Goal: Transaction & Acquisition: Purchase product/service

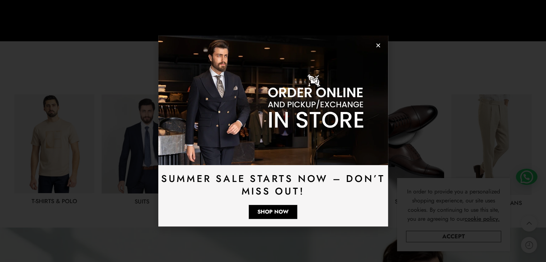
click at [378, 46] on use "Close" at bounding box center [378, 46] width 4 height 4
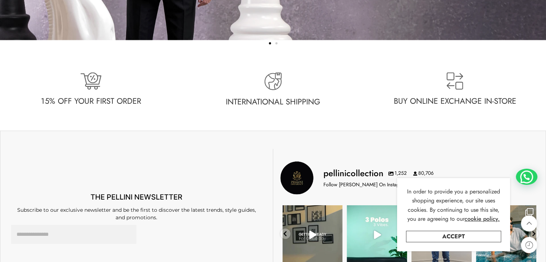
scroll to position [1832, 0]
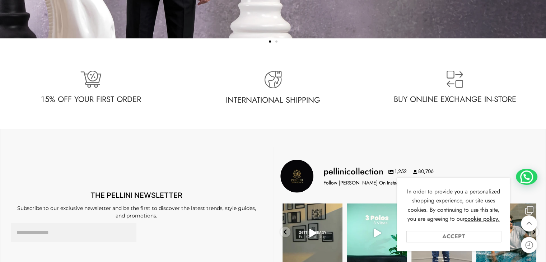
click at [465, 236] on link "Accept" at bounding box center [453, 236] width 95 height 11
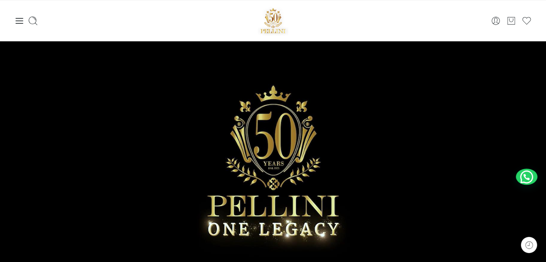
scroll to position [0, 0]
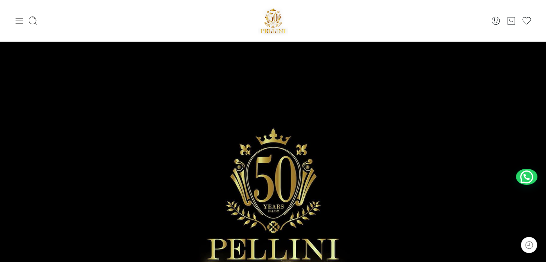
click at [20, 22] on icon at bounding box center [19, 21] width 10 height 10
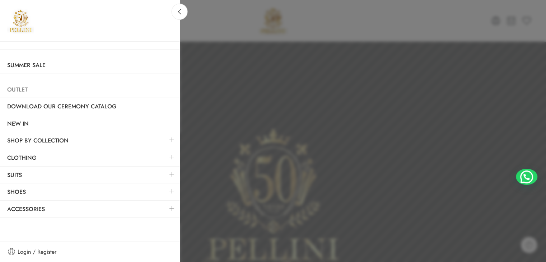
click at [22, 92] on link "Outlet" at bounding box center [90, 90] width 180 height 17
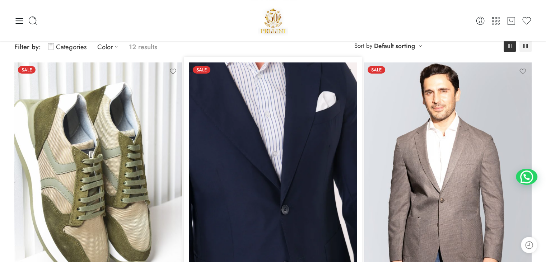
scroll to position [65, 0]
click at [305, 162] on img at bounding box center [273, 175] width 168 height 224
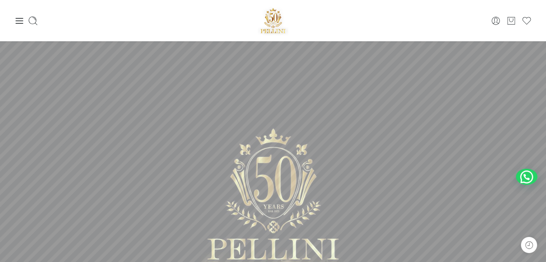
scroll to position [72, 0]
